Goal: Task Accomplishment & Management: Complete application form

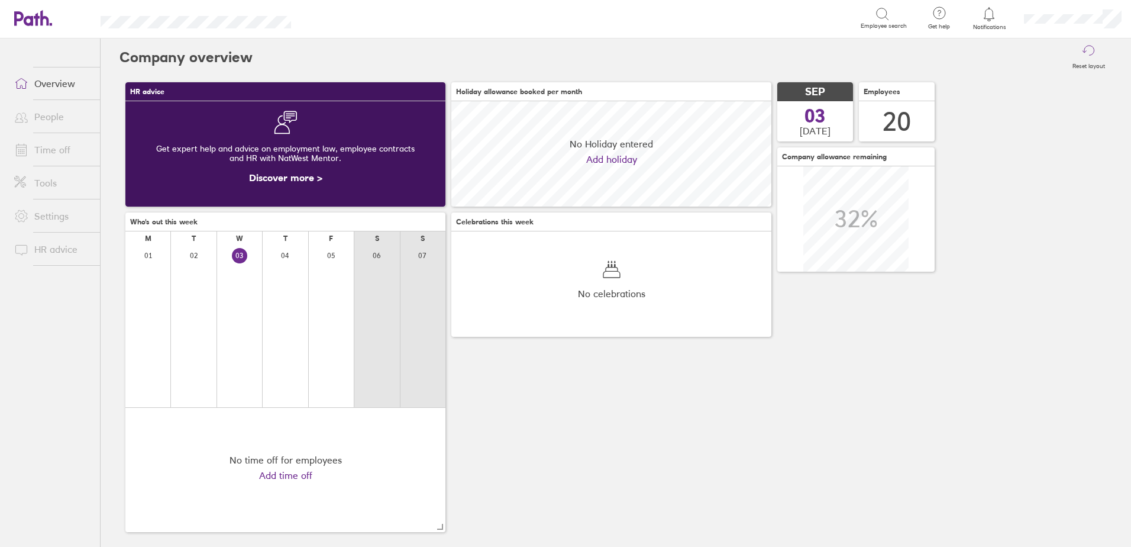
scroll to position [105, 320]
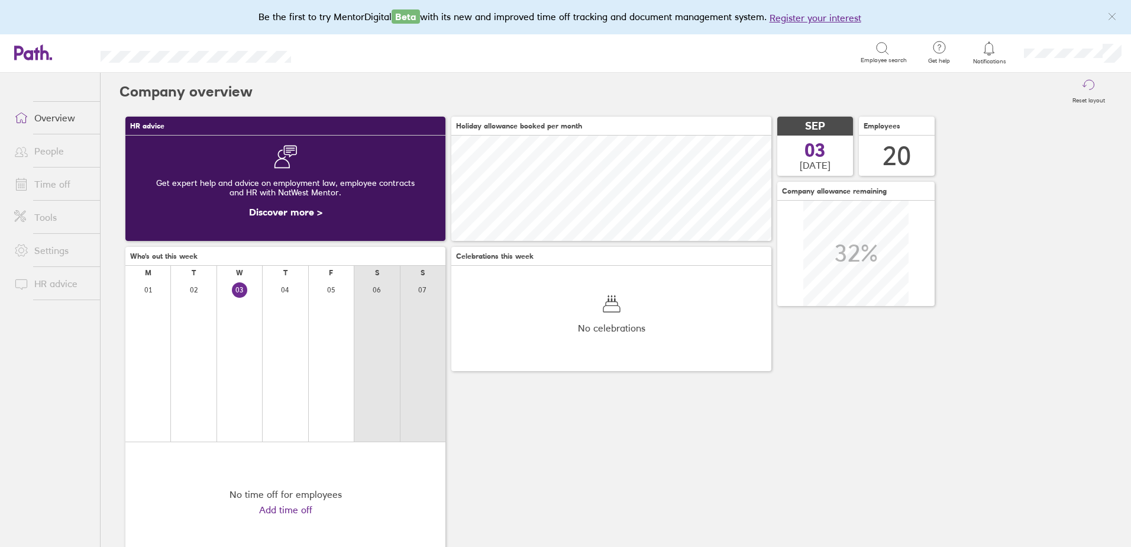
click at [36, 190] on link "Time off" at bounding box center [52, 184] width 95 height 24
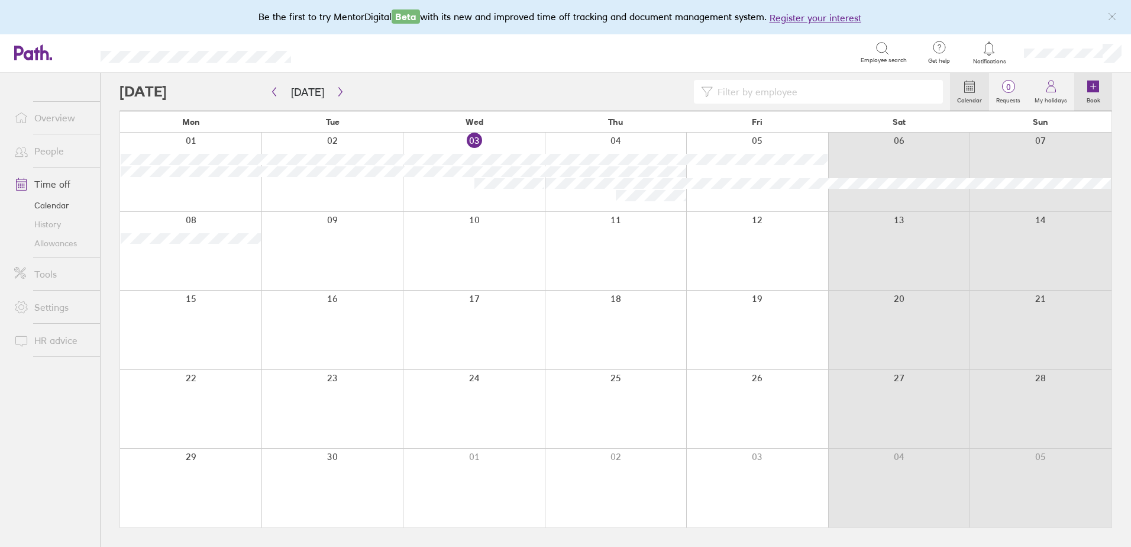
click at [1089, 90] on icon at bounding box center [1094, 86] width 12 height 12
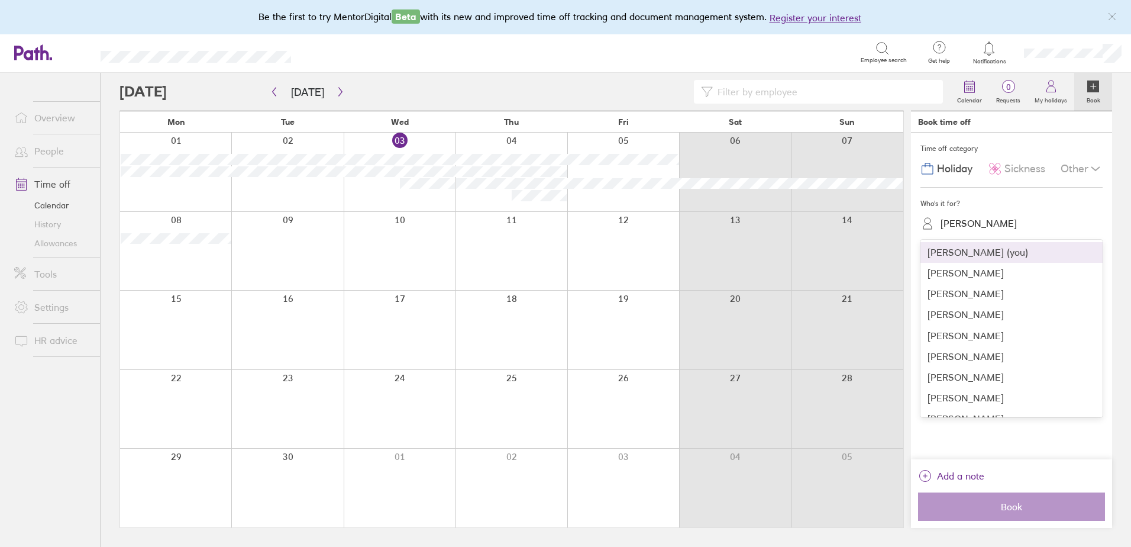
click at [967, 230] on div "[PERSON_NAME]" at bounding box center [1019, 223] width 168 height 18
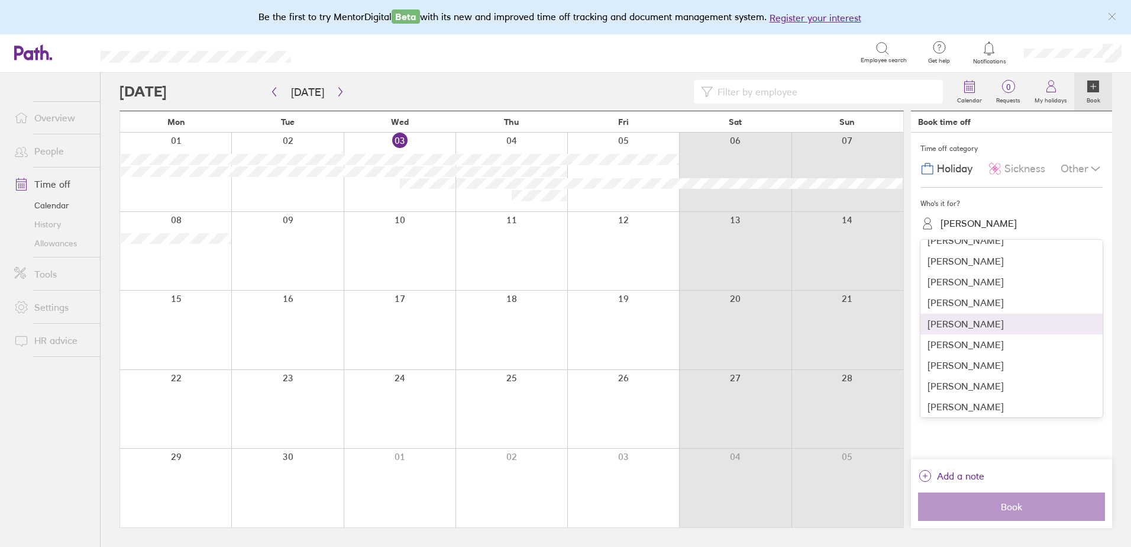
scroll to position [244, 0]
click at [969, 366] on div "[PERSON_NAME]" at bounding box center [1012, 362] width 182 height 21
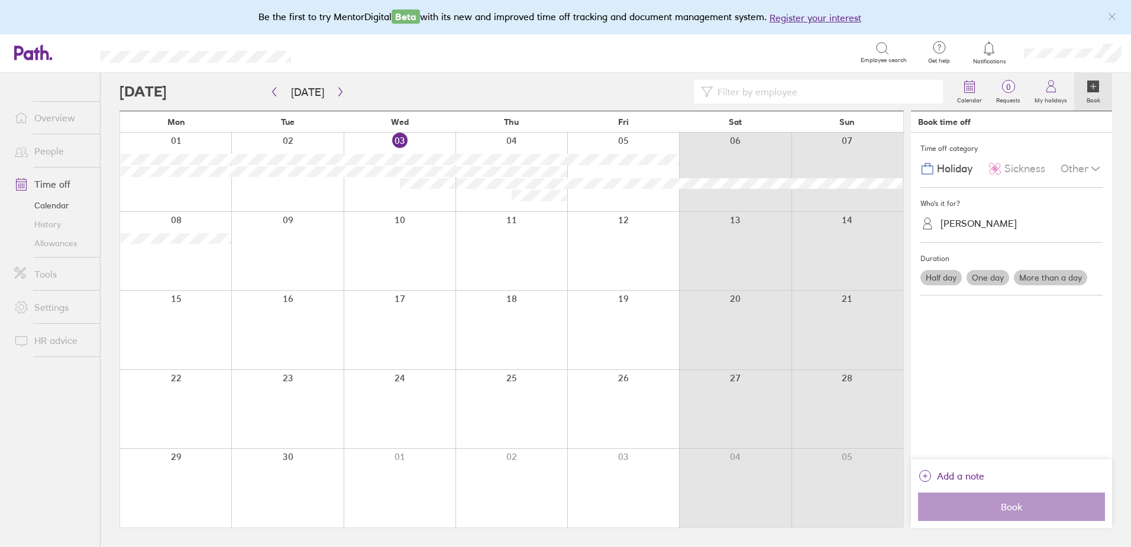
click at [1060, 273] on label "More than a day" at bounding box center [1050, 277] width 73 height 15
click at [0, 0] on input "More than a day" at bounding box center [0, 0] width 0 height 0
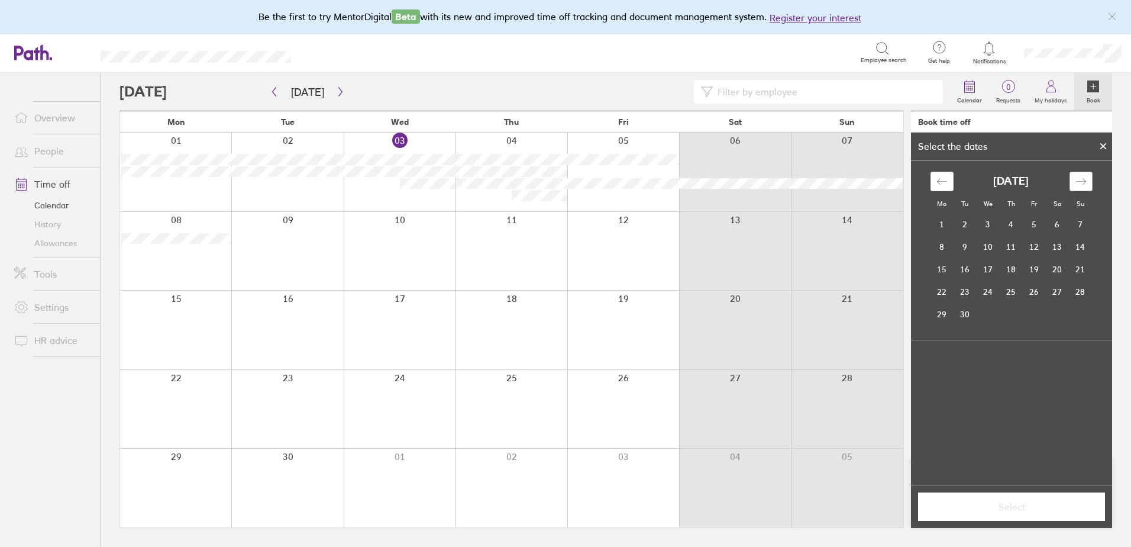
click at [1084, 179] on icon "Move forward to switch to the next month." at bounding box center [1081, 181] width 11 height 11
click at [1033, 269] on td "19" at bounding box center [1034, 269] width 23 height 22
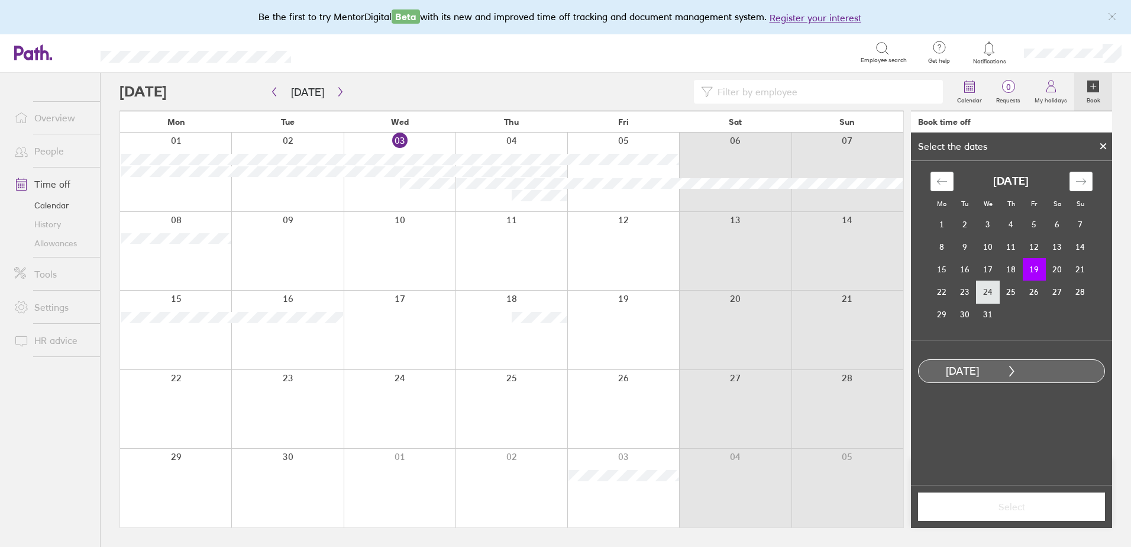
click at [992, 289] on td "24" at bounding box center [988, 292] width 23 height 22
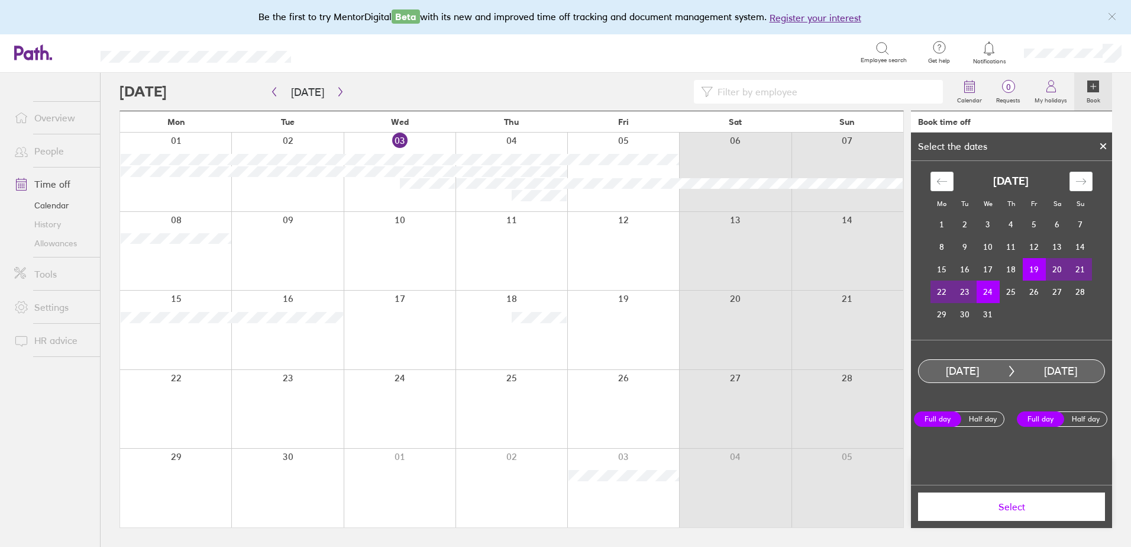
click at [1001, 503] on span "Select" at bounding box center [1012, 506] width 170 height 11
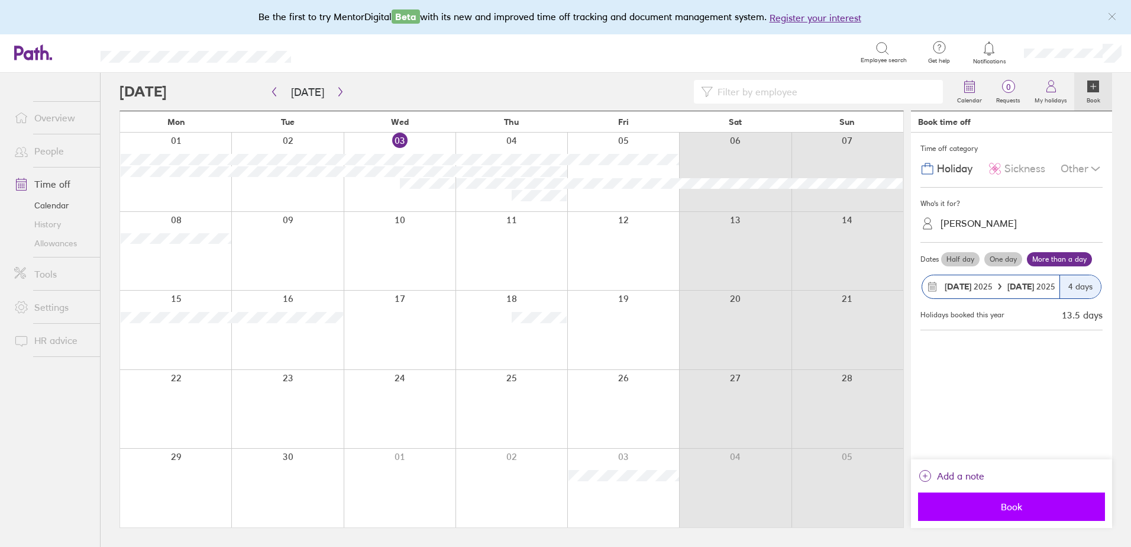
click at [1011, 501] on span "Book" at bounding box center [1012, 506] width 170 height 11
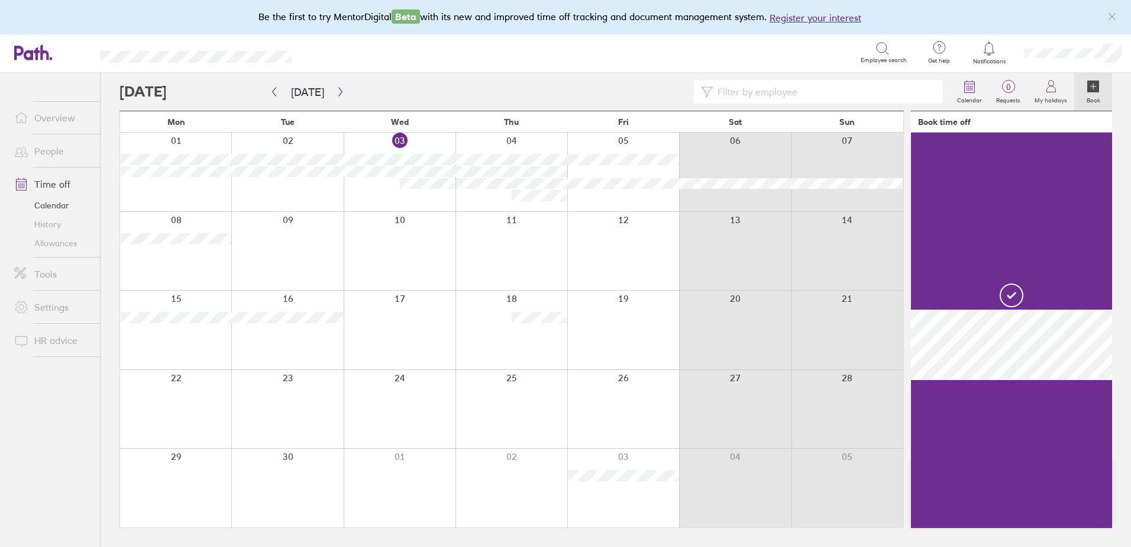
click at [44, 179] on link "Time off" at bounding box center [52, 184] width 95 height 24
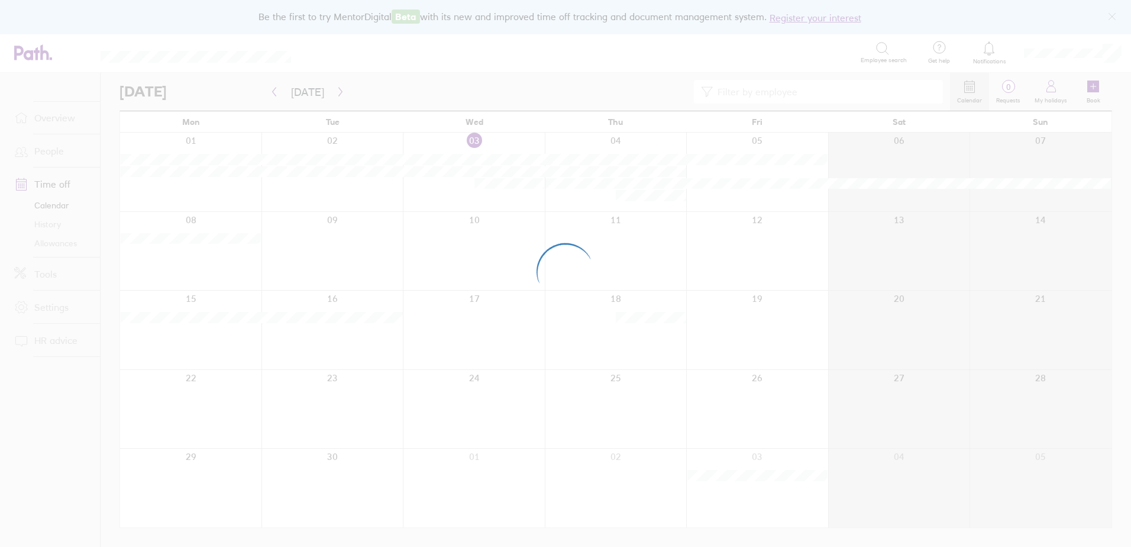
click at [1092, 91] on div at bounding box center [565, 273] width 1131 height 547
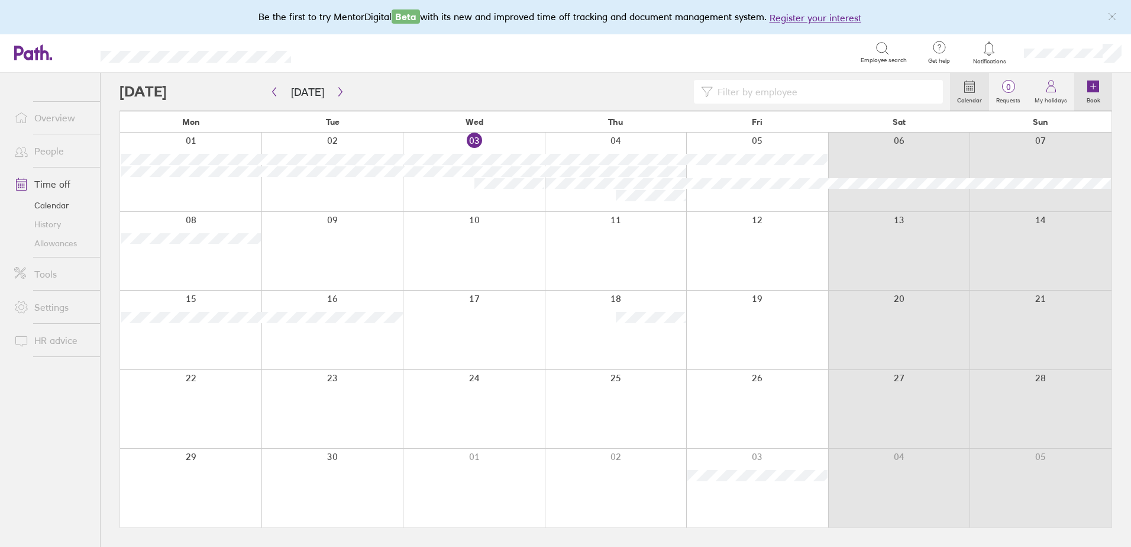
click at [1100, 89] on icon at bounding box center [1094, 86] width 14 height 14
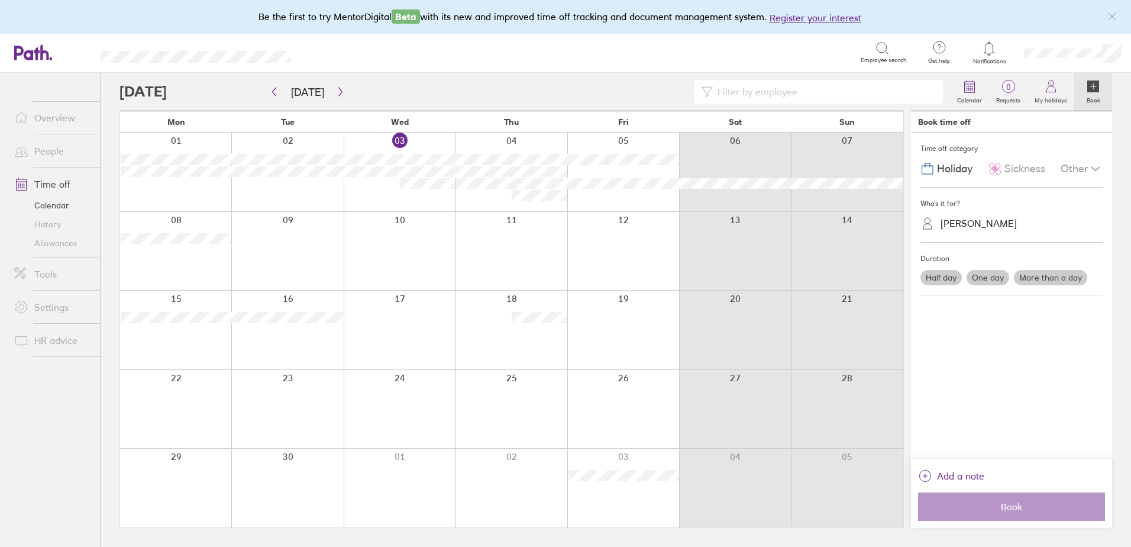
click at [985, 215] on div "[PERSON_NAME]" at bounding box center [1019, 223] width 168 height 18
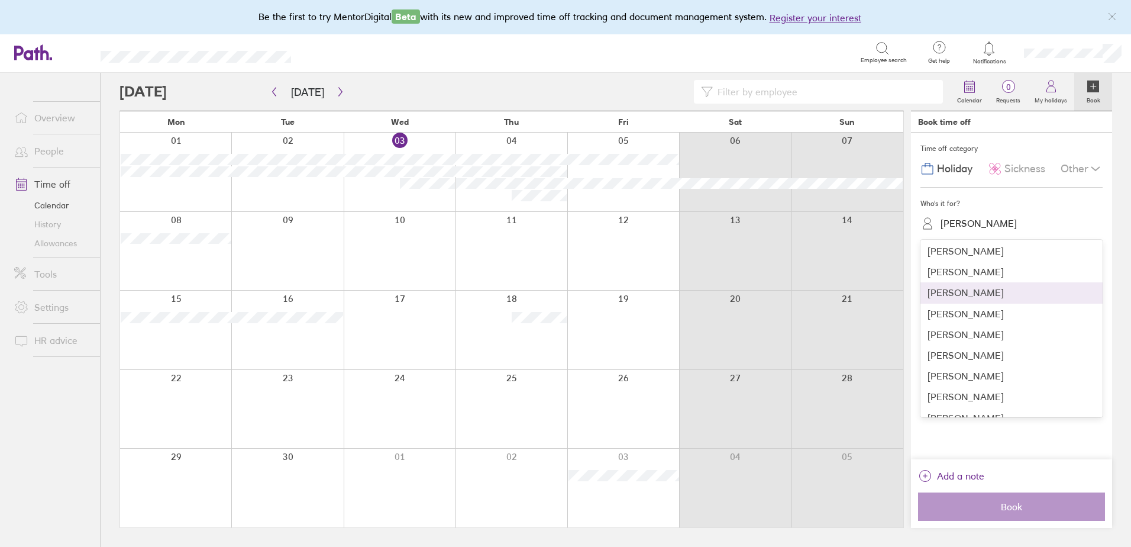
scroll to position [241, 0]
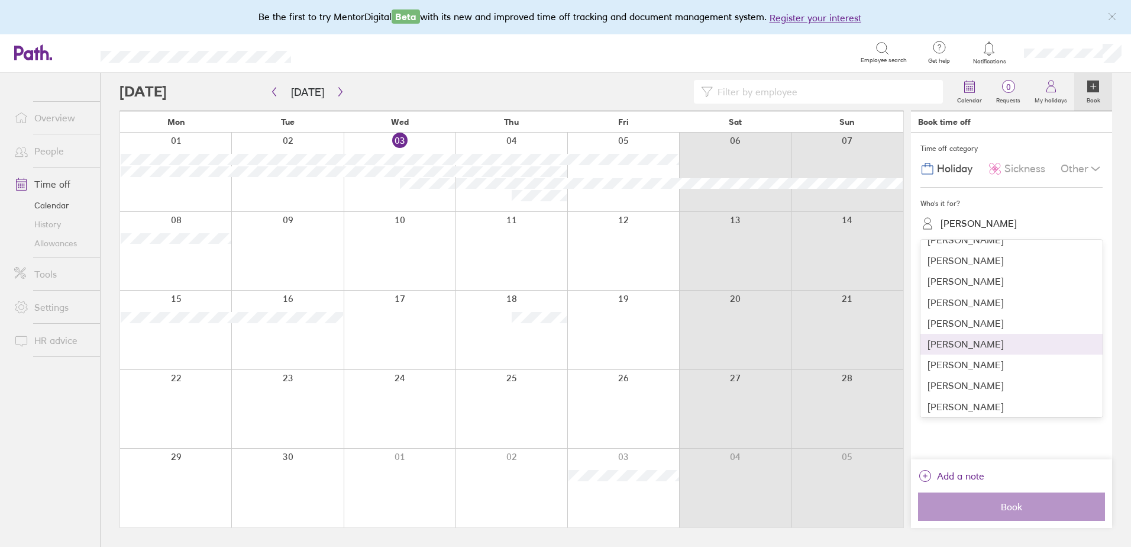
click at [965, 343] on div "[PERSON_NAME]" at bounding box center [1012, 344] width 182 height 21
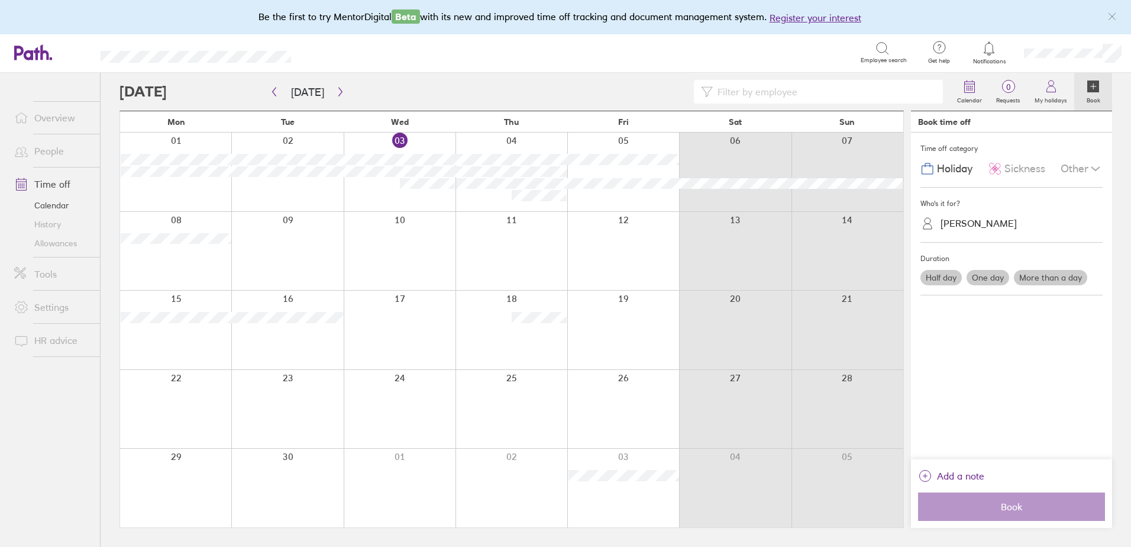
click at [1051, 279] on label "More than a day" at bounding box center [1050, 277] width 73 height 15
click at [0, 0] on input "More than a day" at bounding box center [0, 0] width 0 height 0
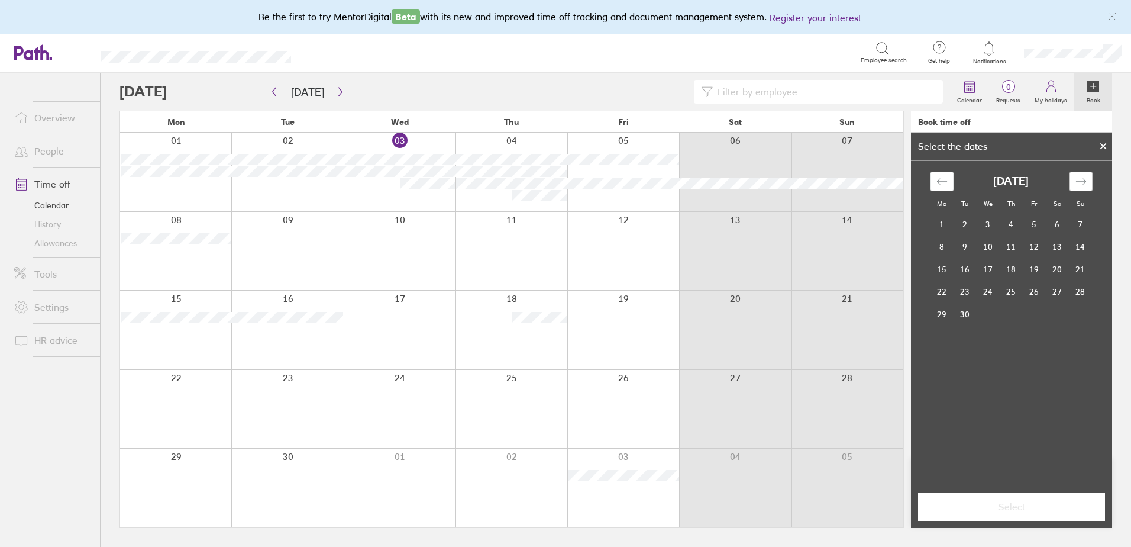
click at [1090, 179] on div "Move forward to switch to the next month." at bounding box center [1081, 182] width 23 height 20
click at [1089, 180] on div "Move forward to switch to the next month." at bounding box center [1081, 182] width 23 height 20
click at [1008, 246] on td "11" at bounding box center [1011, 247] width 23 height 22
click at [1040, 246] on td "12" at bounding box center [1034, 247] width 23 height 22
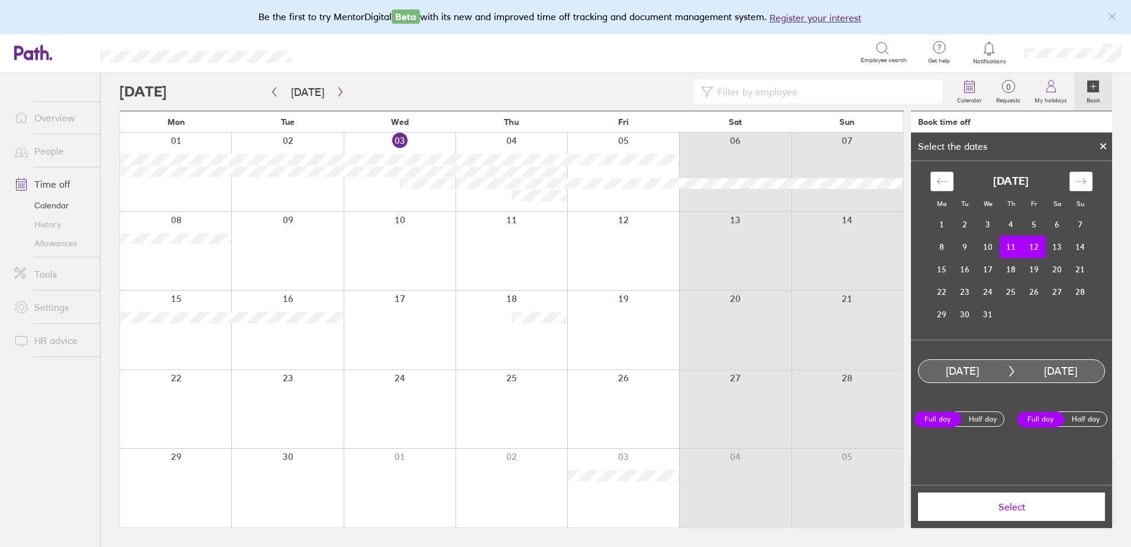
click at [986, 512] on span "Select" at bounding box center [1012, 506] width 170 height 11
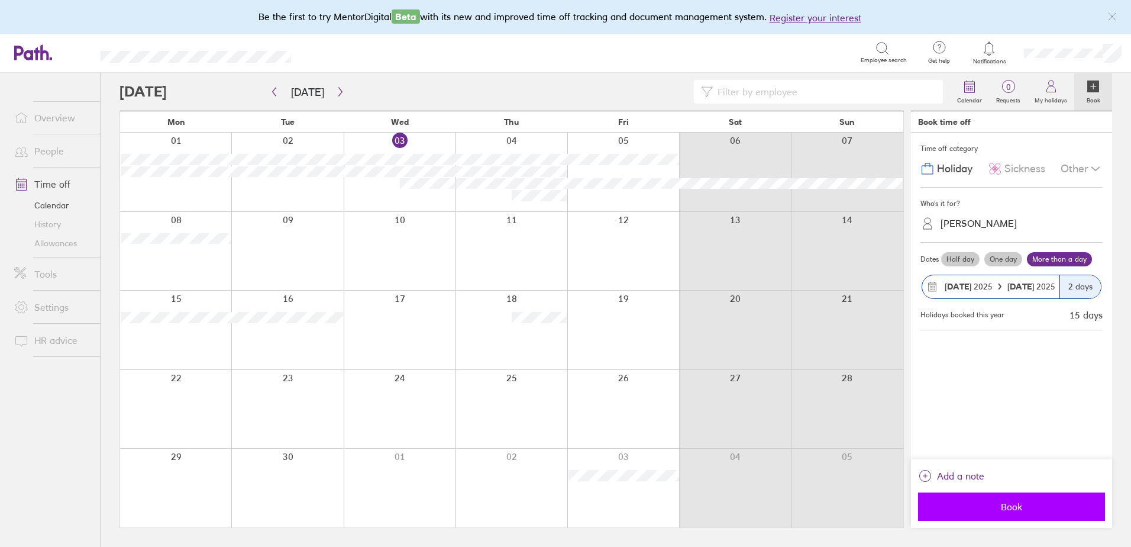
click at [1012, 510] on span "Book" at bounding box center [1012, 506] width 170 height 11
